Goal: Task Accomplishment & Management: Complete application form

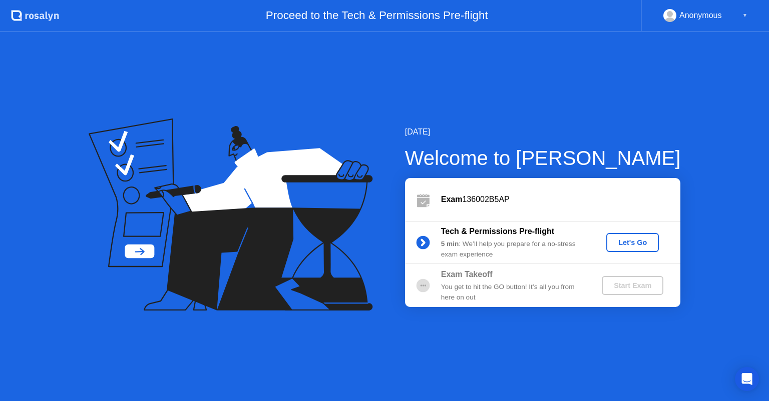
click at [630, 242] on div "Let's Go" at bounding box center [632, 243] width 45 height 8
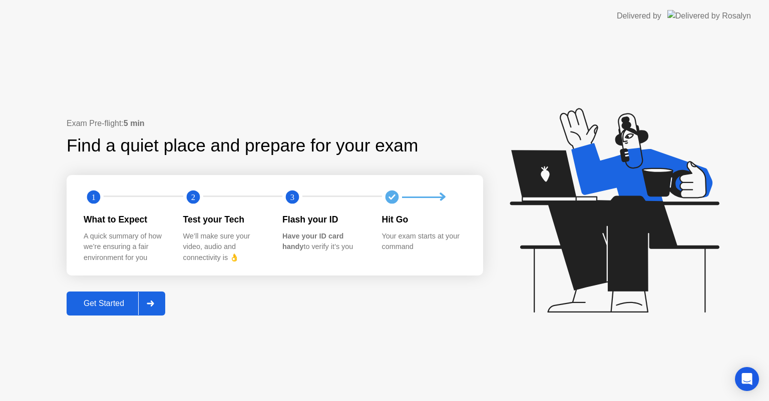
click at [147, 295] on div at bounding box center [150, 303] width 24 height 23
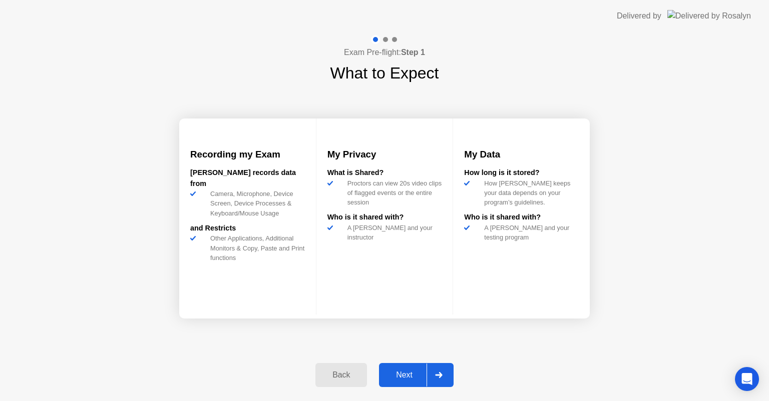
click at [444, 372] on div at bounding box center [438, 375] width 24 height 23
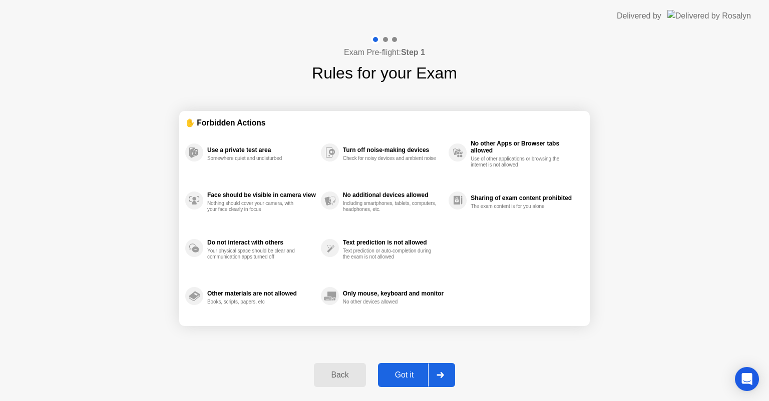
click at [442, 371] on div at bounding box center [440, 375] width 24 height 23
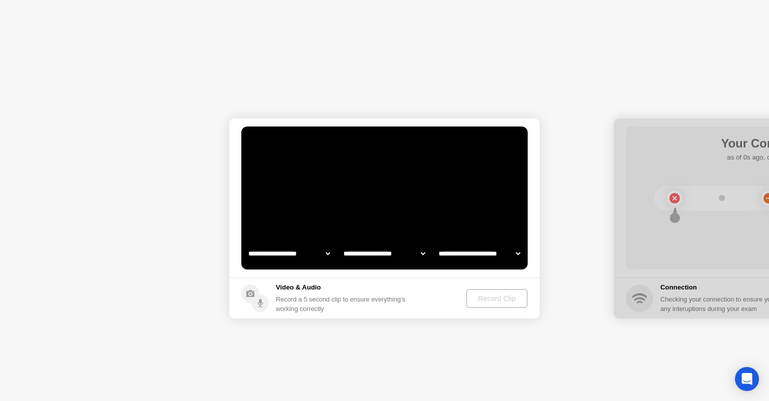
select select "**********"
select select "*******"
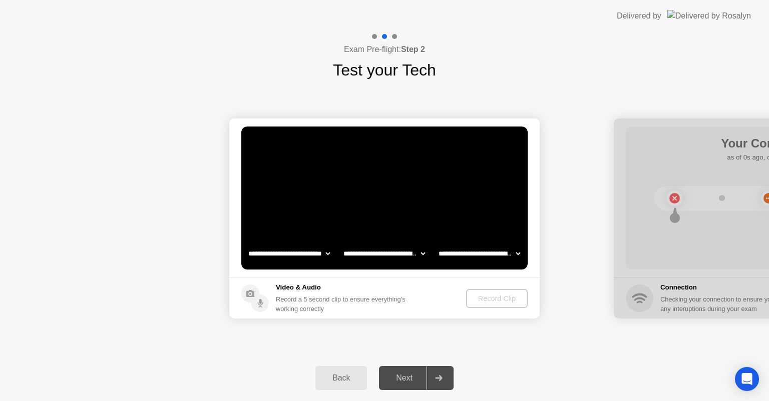
click at [438, 371] on div at bounding box center [438, 378] width 24 height 23
click at [438, 372] on div at bounding box center [438, 378] width 24 height 23
click at [402, 297] on div "Record a 5 second clip to ensure everything’s working correctly" at bounding box center [343, 304] width 134 height 19
drag, startPoint x: 395, startPoint y: 295, endPoint x: 352, endPoint y: 286, distance: 43.5
click at [394, 295] on div "Record a 5 second clip to ensure everything’s working correctly" at bounding box center [343, 304] width 134 height 19
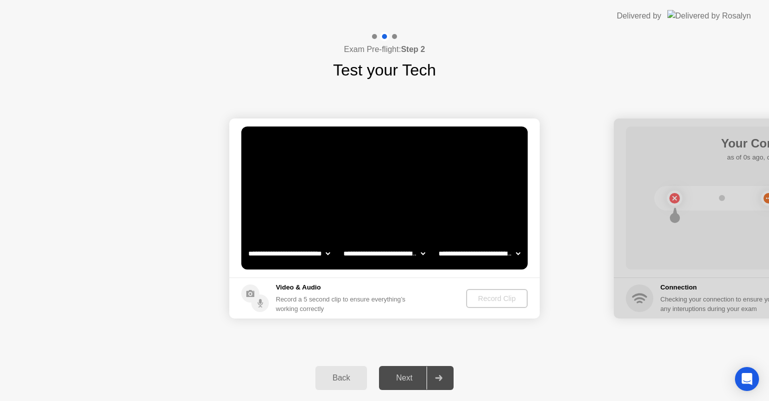
click at [309, 250] on select "**********" at bounding box center [289, 254] width 86 height 20
click at [331, 204] on video at bounding box center [384, 198] width 286 height 143
click at [356, 55] on h4 "Exam Pre-flight: Step 2" at bounding box center [384, 50] width 81 height 12
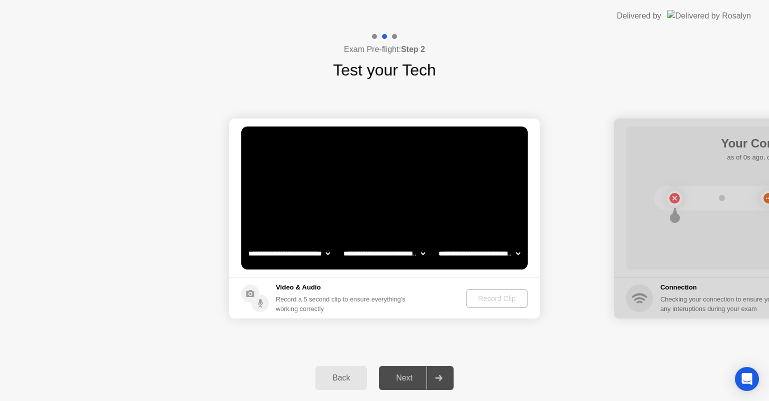
click at [382, 53] on h4 "Exam Pre-flight: Step 2" at bounding box center [384, 50] width 81 height 12
click at [446, 375] on div at bounding box center [438, 378] width 24 height 23
click at [715, 16] on img at bounding box center [709, 16] width 84 height 12
click at [661, 15] on div "Delivered by" at bounding box center [638, 16] width 45 height 12
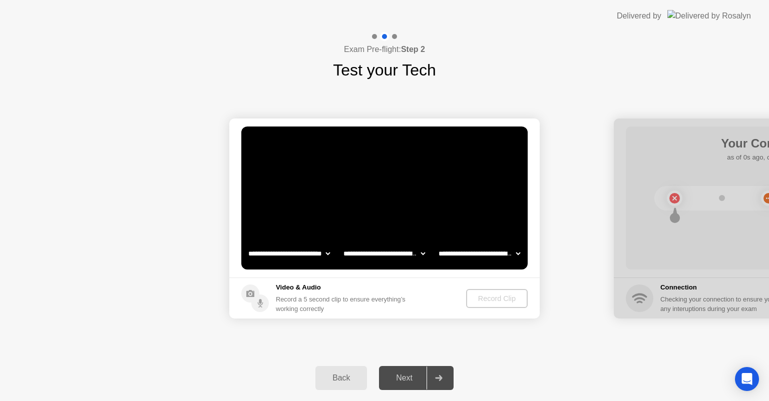
click at [640, 233] on div at bounding box center [768, 219] width 310 height 200
click at [507, 287] on footer "Video & Audio Record a 5 second clip to ensure everything’s working correctly R…" at bounding box center [384, 298] width 310 height 41
click at [516, 253] on select "**********" at bounding box center [479, 254] width 86 height 20
click at [418, 253] on select "**********" at bounding box center [384, 254] width 86 height 20
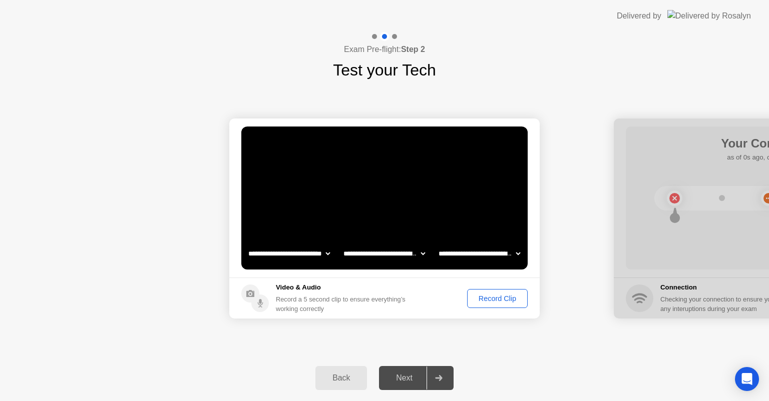
drag, startPoint x: 574, startPoint y: 182, endPoint x: 360, endPoint y: 276, distance: 233.7
click at [418, 247] on select "**********" at bounding box center [384, 254] width 86 height 20
drag, startPoint x: 560, startPoint y: 183, endPoint x: 353, endPoint y: 277, distance: 228.0
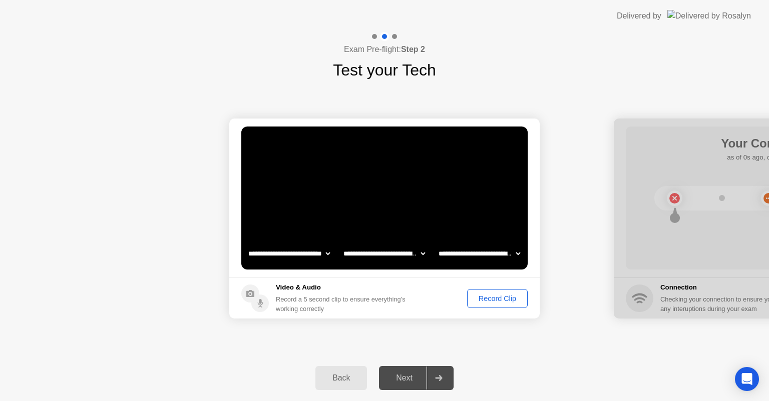
click at [492, 295] on div "Record Clip" at bounding box center [497, 299] width 54 height 8
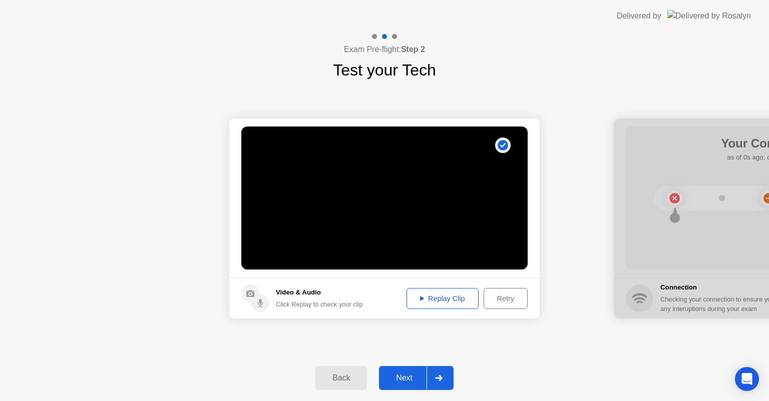
click at [436, 298] on div "Replay Clip" at bounding box center [442, 299] width 65 height 8
click at [498, 300] on div "Retry" at bounding box center [505, 299] width 37 height 8
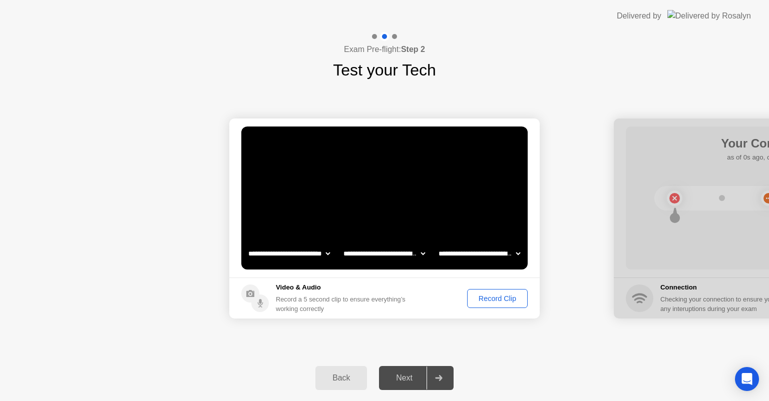
click at [484, 300] on div "Record Clip" at bounding box center [497, 299] width 54 height 8
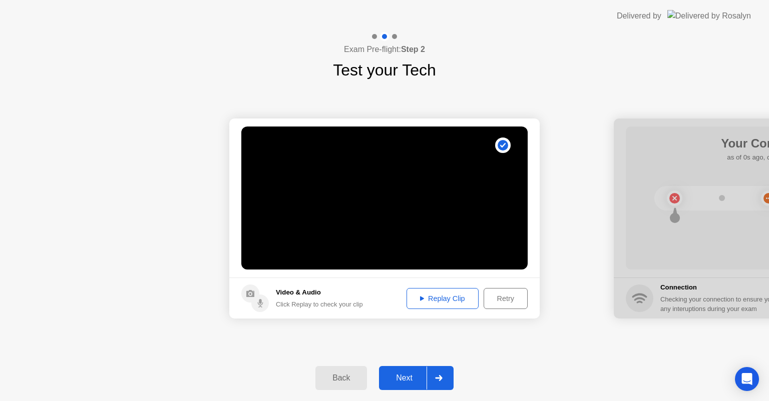
click at [443, 298] on div "Replay Clip" at bounding box center [442, 299] width 65 height 8
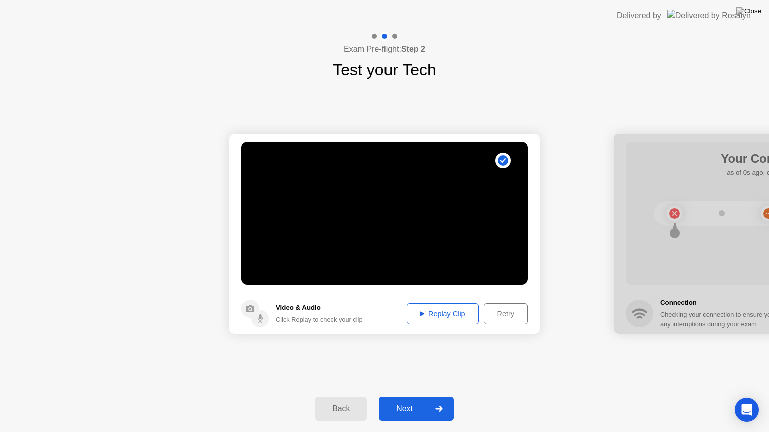
click at [500, 318] on div "Retry" at bounding box center [505, 314] width 37 height 8
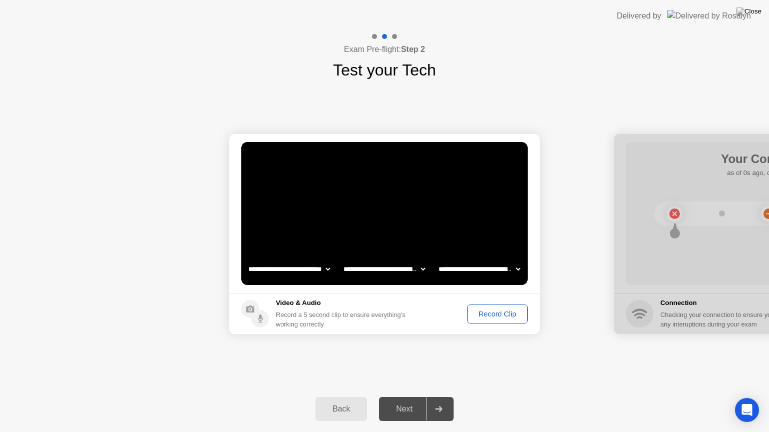
click at [500, 317] on div "Record Clip" at bounding box center [497, 314] width 54 height 8
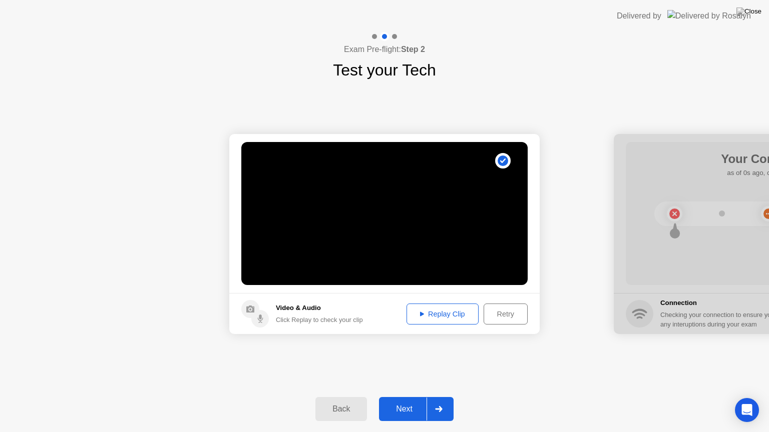
click at [454, 315] on div "Replay Clip" at bounding box center [442, 314] width 65 height 8
click at [444, 401] on div at bounding box center [438, 409] width 24 height 23
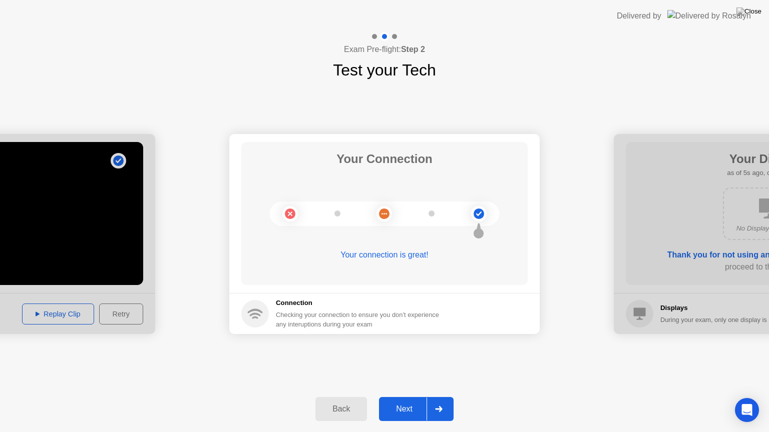
click at [440, 401] on div at bounding box center [438, 409] width 24 height 23
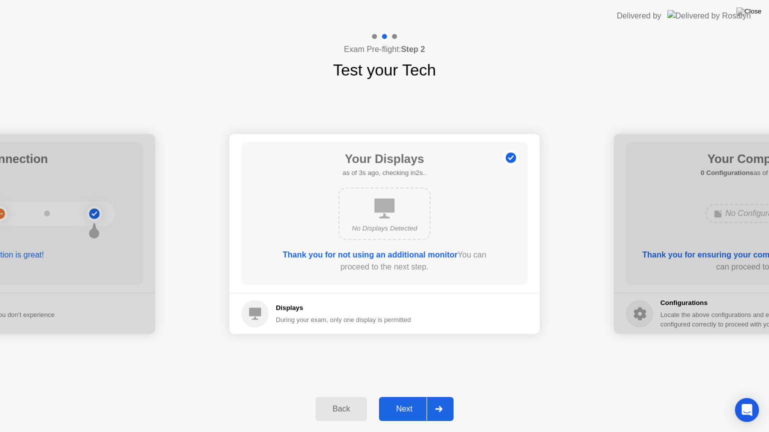
click at [441, 401] on div at bounding box center [438, 409] width 24 height 23
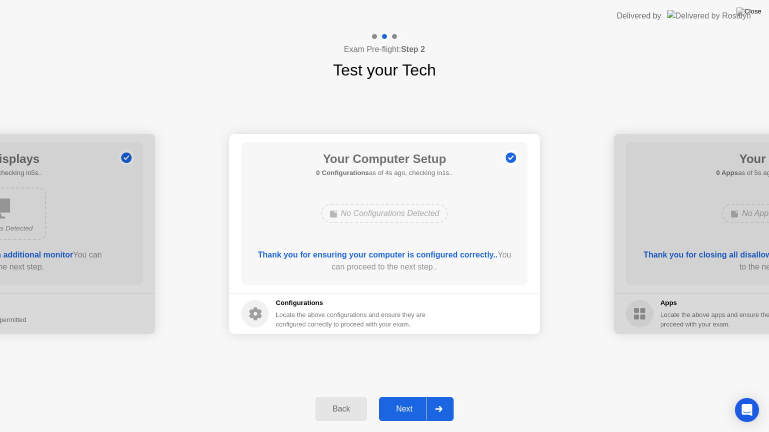
click at [440, 401] on icon at bounding box center [438, 409] width 7 height 6
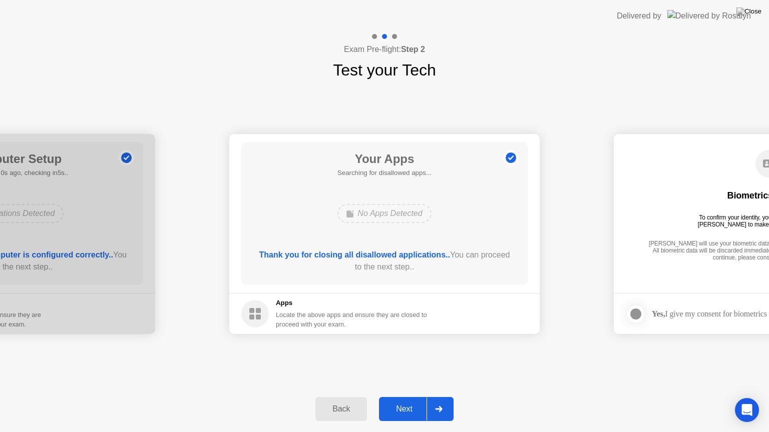
click at [440, 401] on icon at bounding box center [438, 409] width 7 height 6
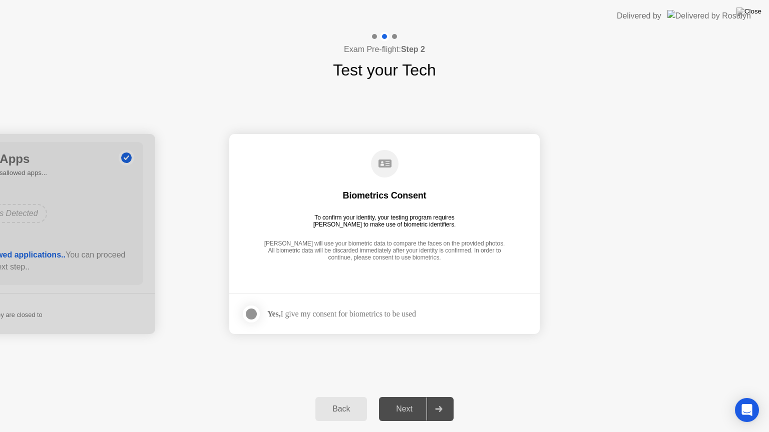
click at [252, 313] on div at bounding box center [251, 314] width 12 height 12
click at [448, 401] on div at bounding box center [438, 409] width 24 height 23
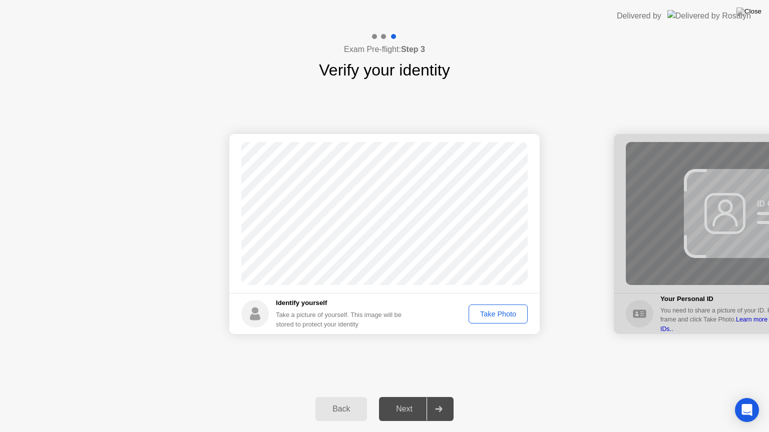
click at [493, 317] on div "Take Photo" at bounding box center [498, 314] width 52 height 8
click at [448, 401] on div at bounding box center [438, 409] width 24 height 23
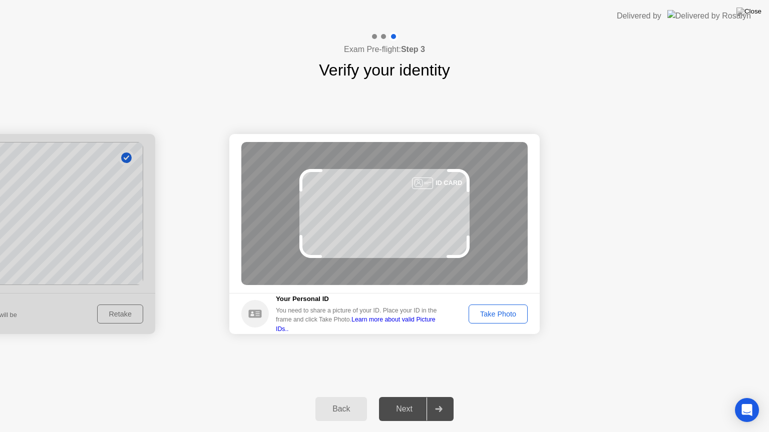
click at [498, 313] on div "Take Photo" at bounding box center [498, 314] width 52 height 8
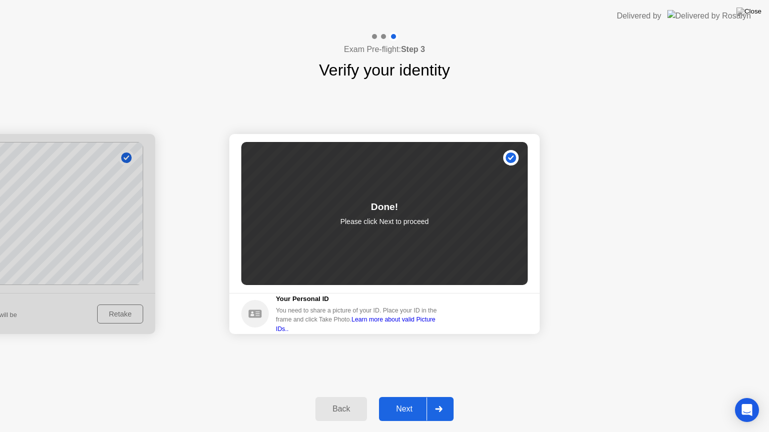
click at [444, 401] on div at bounding box center [438, 409] width 24 height 23
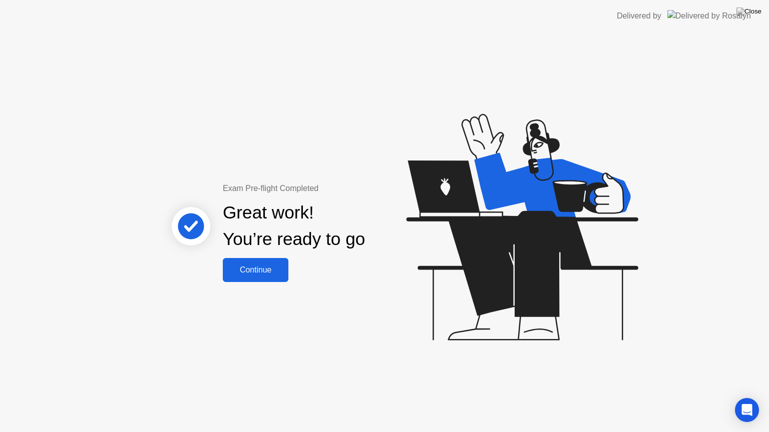
click at [248, 268] on div "Continue" at bounding box center [256, 270] width 60 height 9
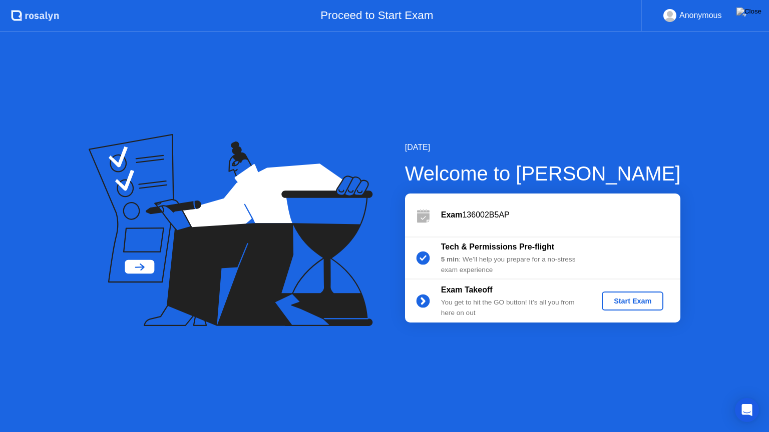
click at [636, 302] on div "Start Exam" at bounding box center [632, 301] width 54 height 8
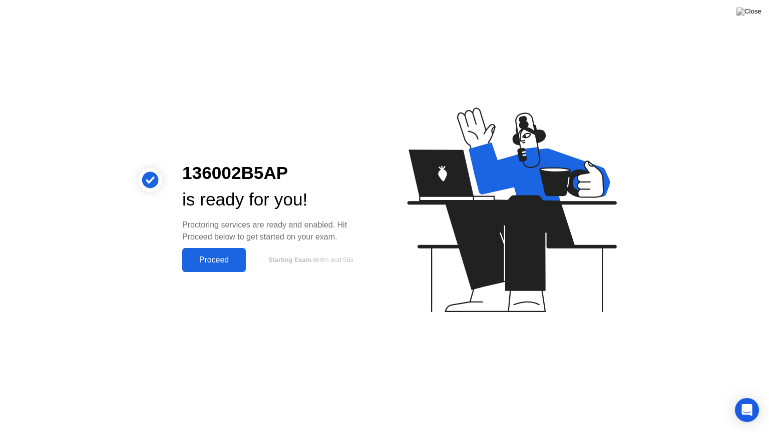
click at [204, 251] on button "Proceed" at bounding box center [214, 260] width 64 height 24
